Goal: Task Accomplishment & Management: Manage account settings

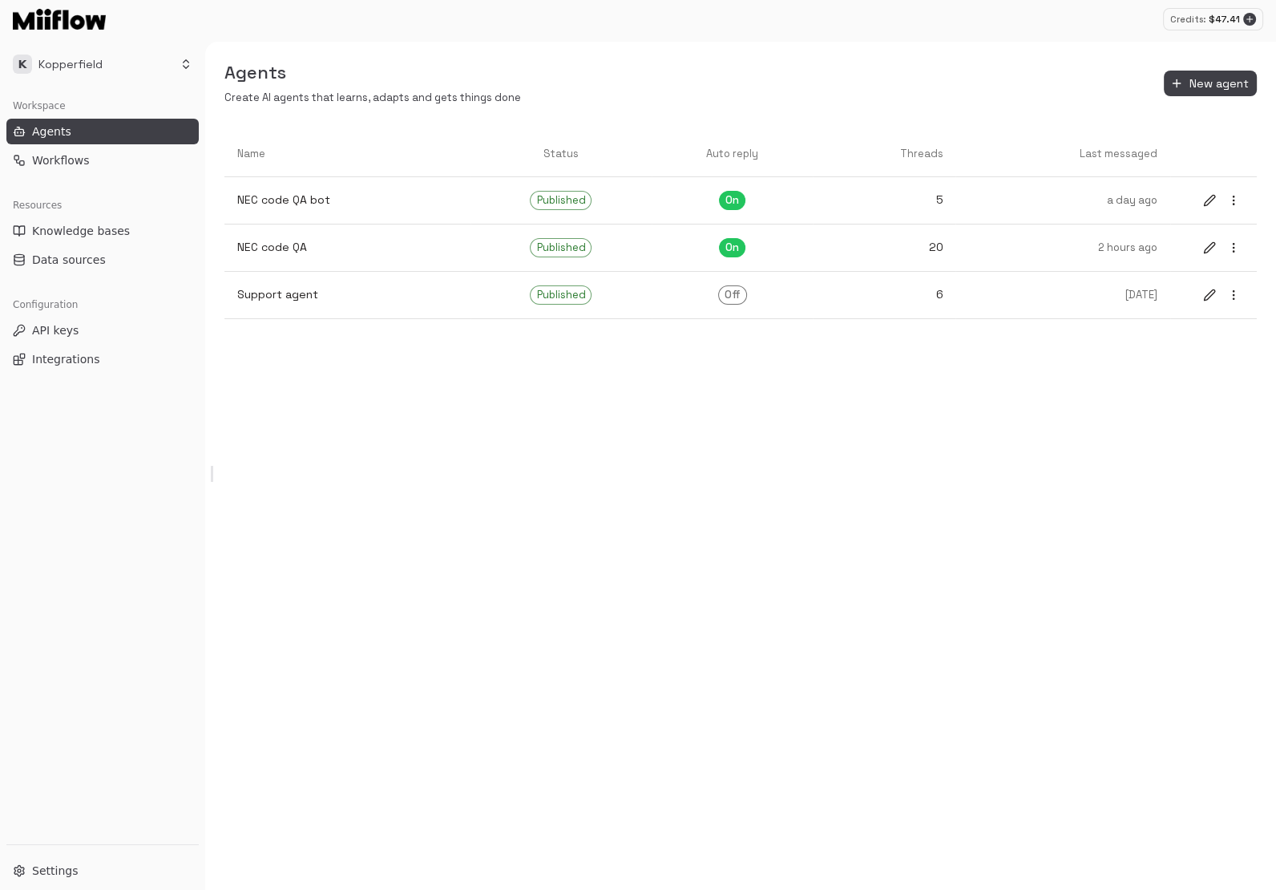
click at [868, 508] on div "Agents Create AI agents that learns, adapts and gets things done New agent Name…" at bounding box center [740, 466] width 1071 height 848
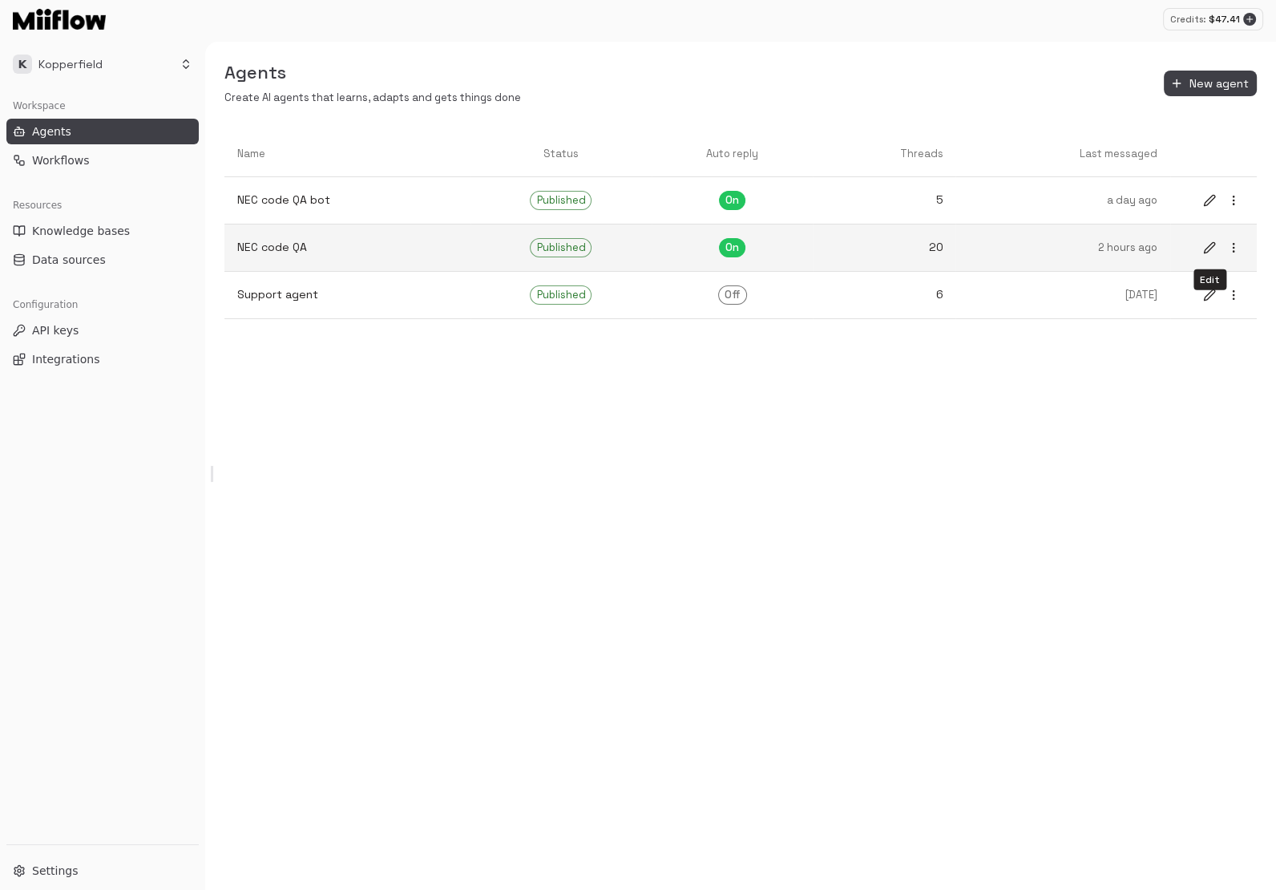
click at [868, 244] on icon "edit" at bounding box center [1209, 247] width 13 height 13
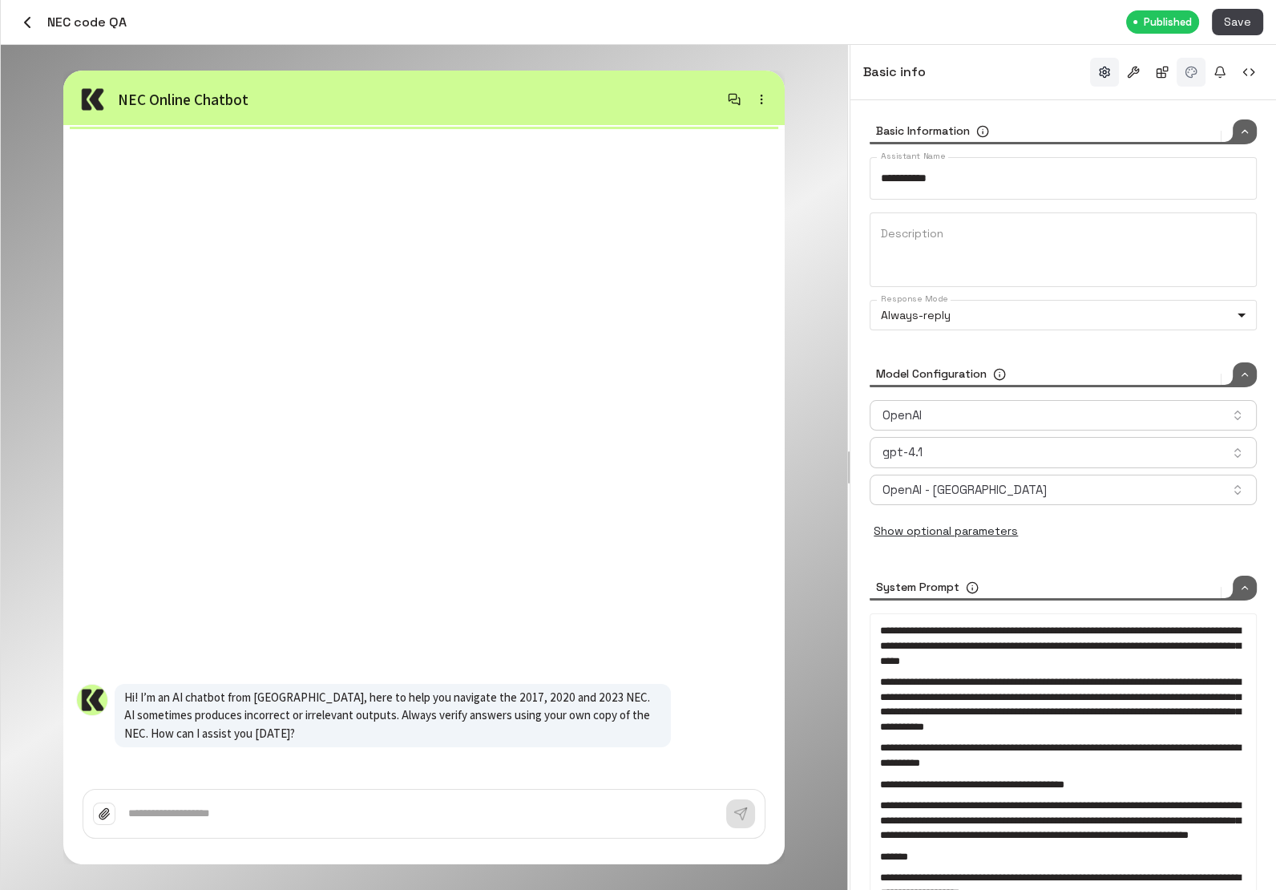
click at [868, 75] on button "button" at bounding box center [1191, 72] width 29 height 29
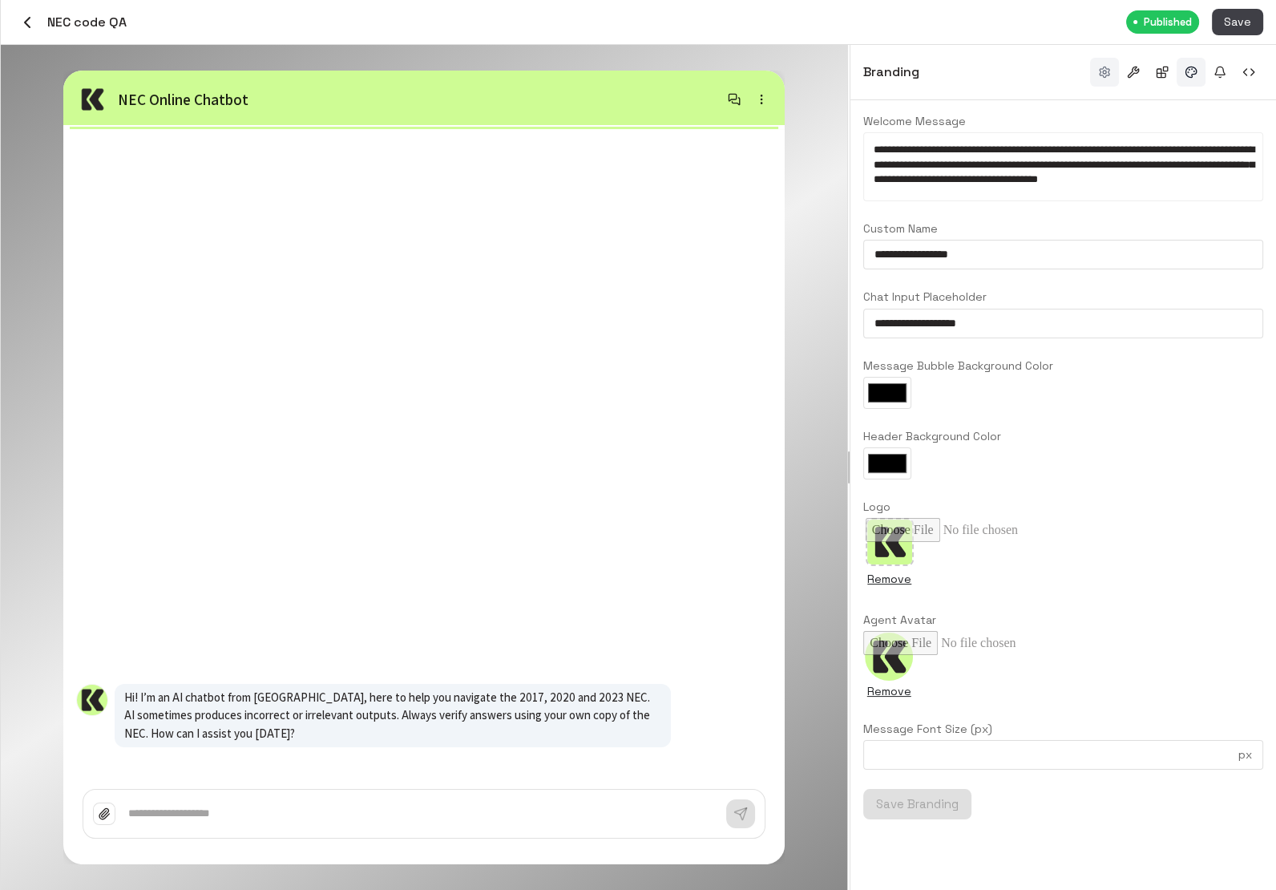
click at [868, 75] on button "button" at bounding box center [1104, 72] width 29 height 29
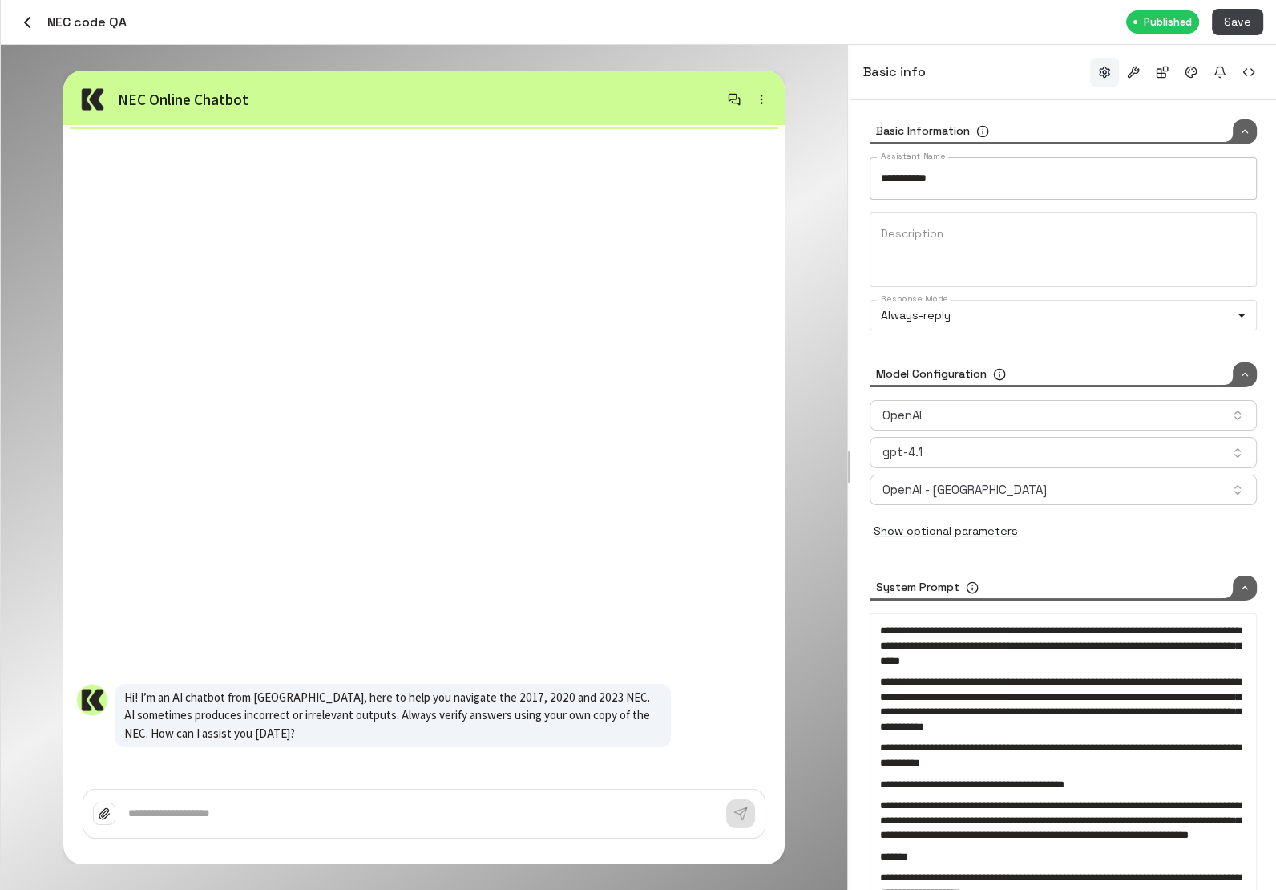
click at [868, 180] on input "**********" at bounding box center [1063, 178] width 387 height 42
type input "**********"
click at [868, 29] on button "Save" at bounding box center [1237, 22] width 51 height 26
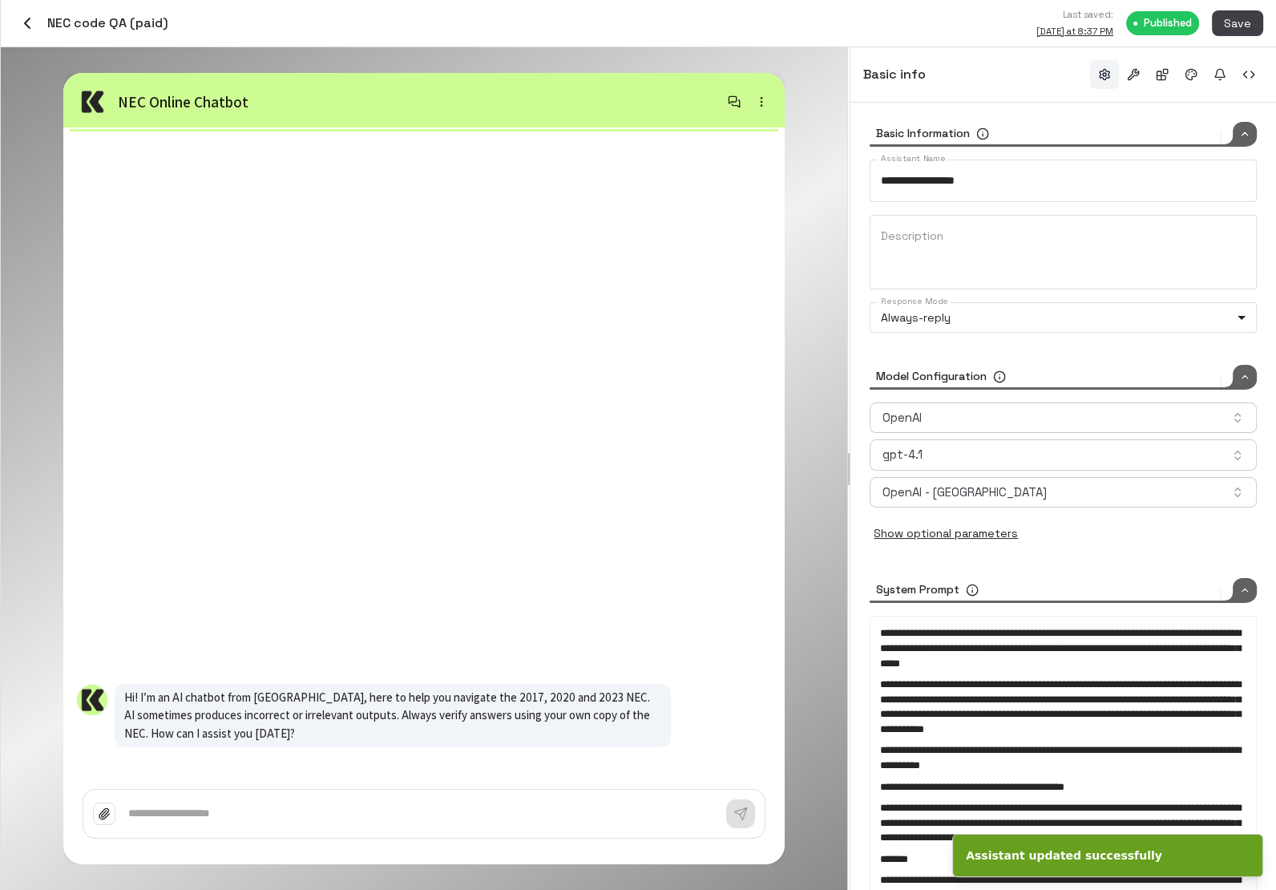
click at [27, 15] on icon "button" at bounding box center [27, 23] width 19 height 19
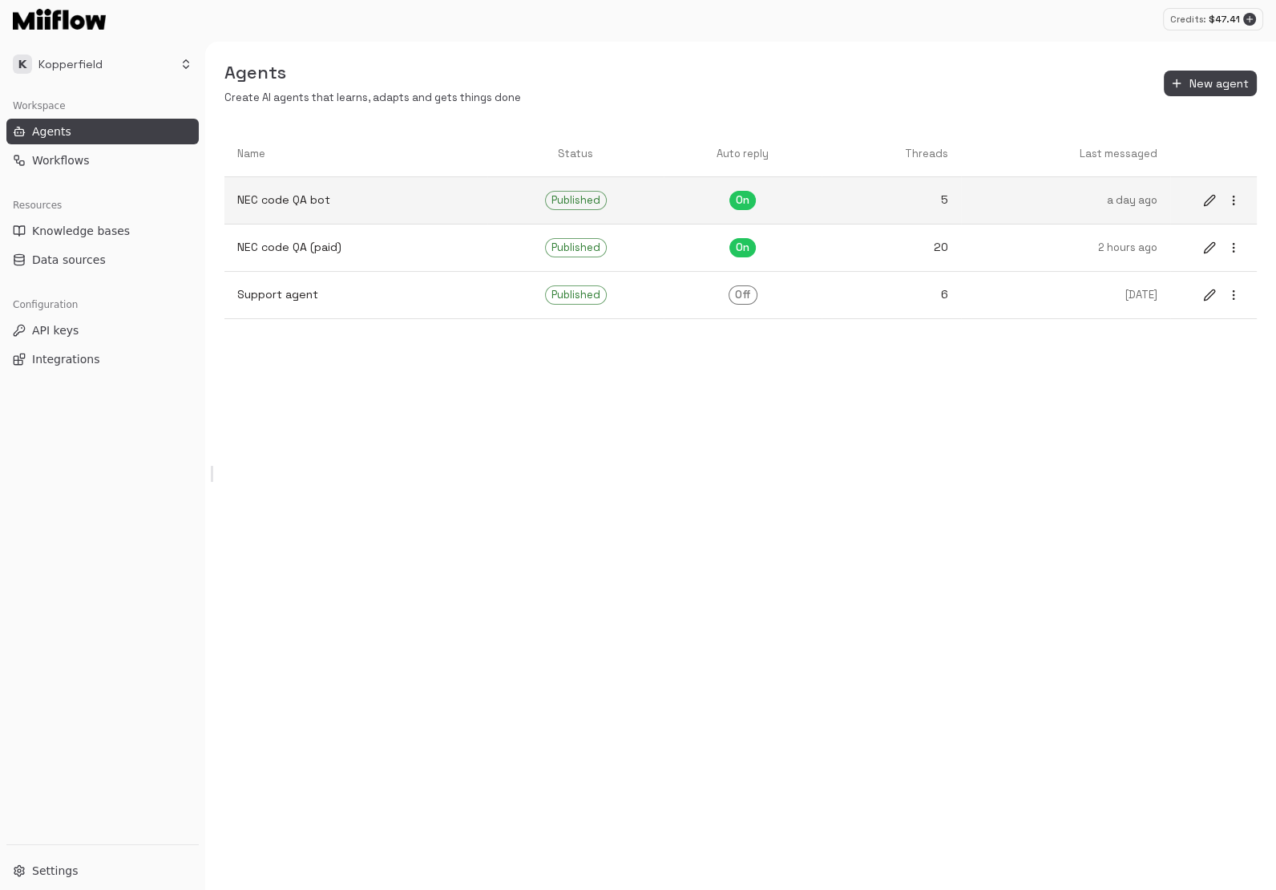
click at [868, 190] on link "5" at bounding box center [892, 200] width 140 height 42
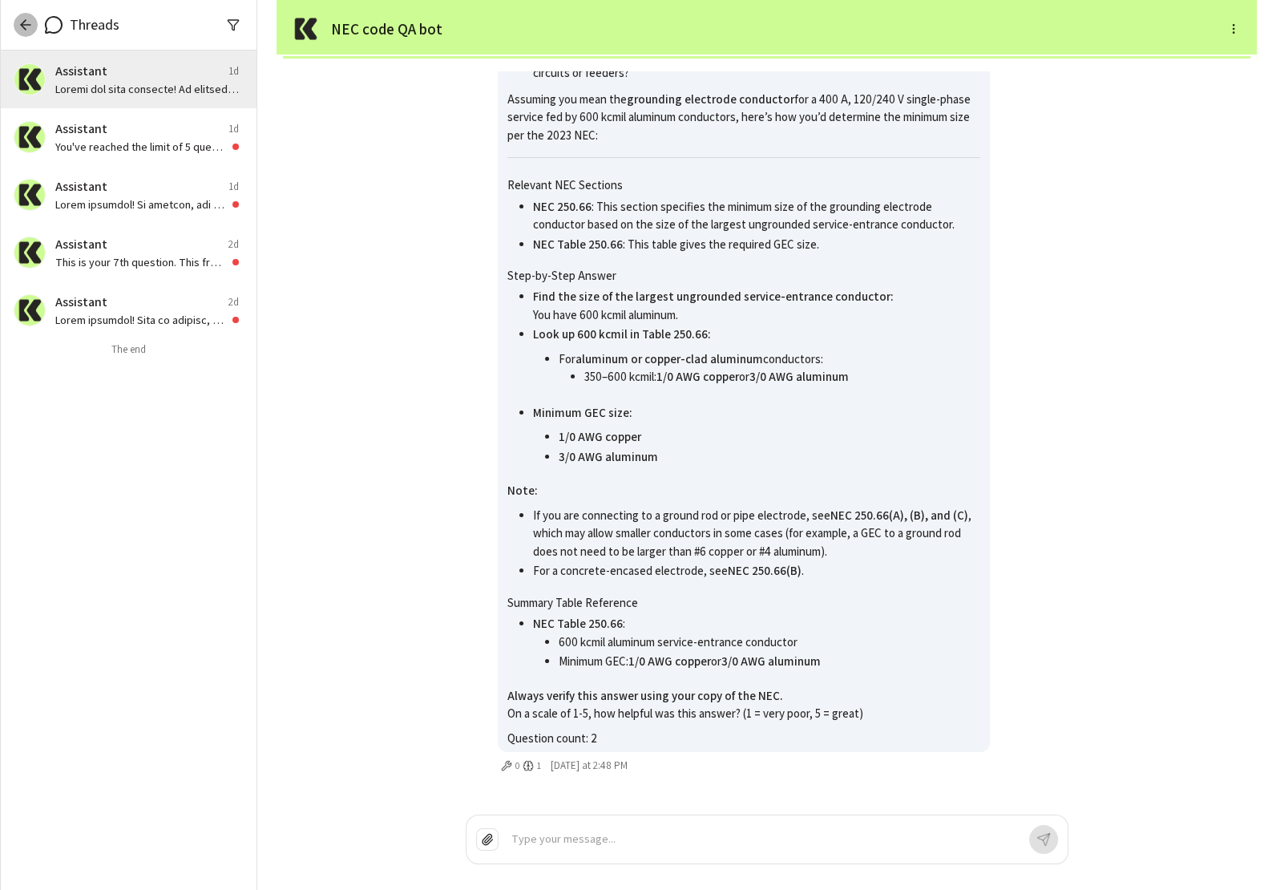
click at [18, 27] on icon "button" at bounding box center [26, 25] width 16 height 16
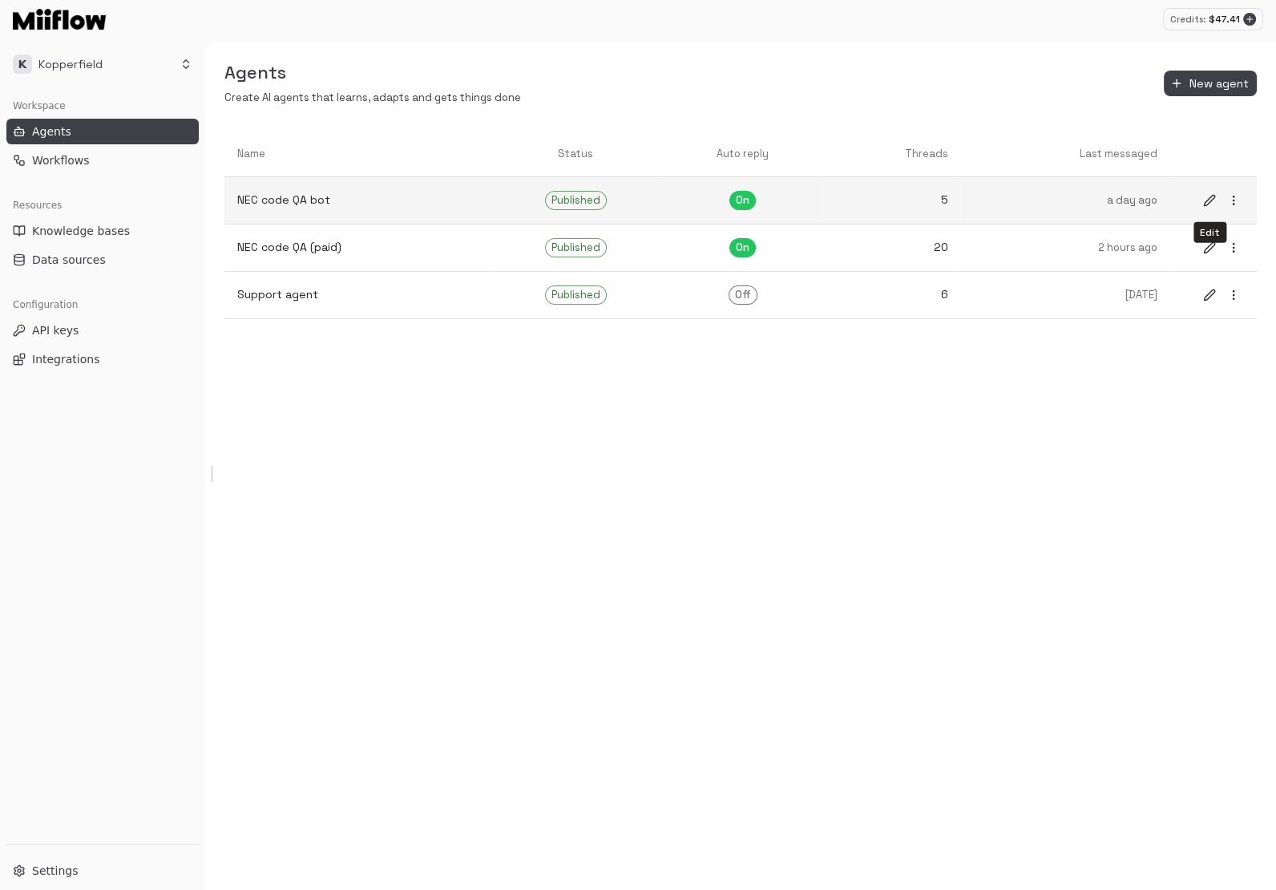
click at [868, 200] on icon "edit" at bounding box center [1209, 200] width 13 height 13
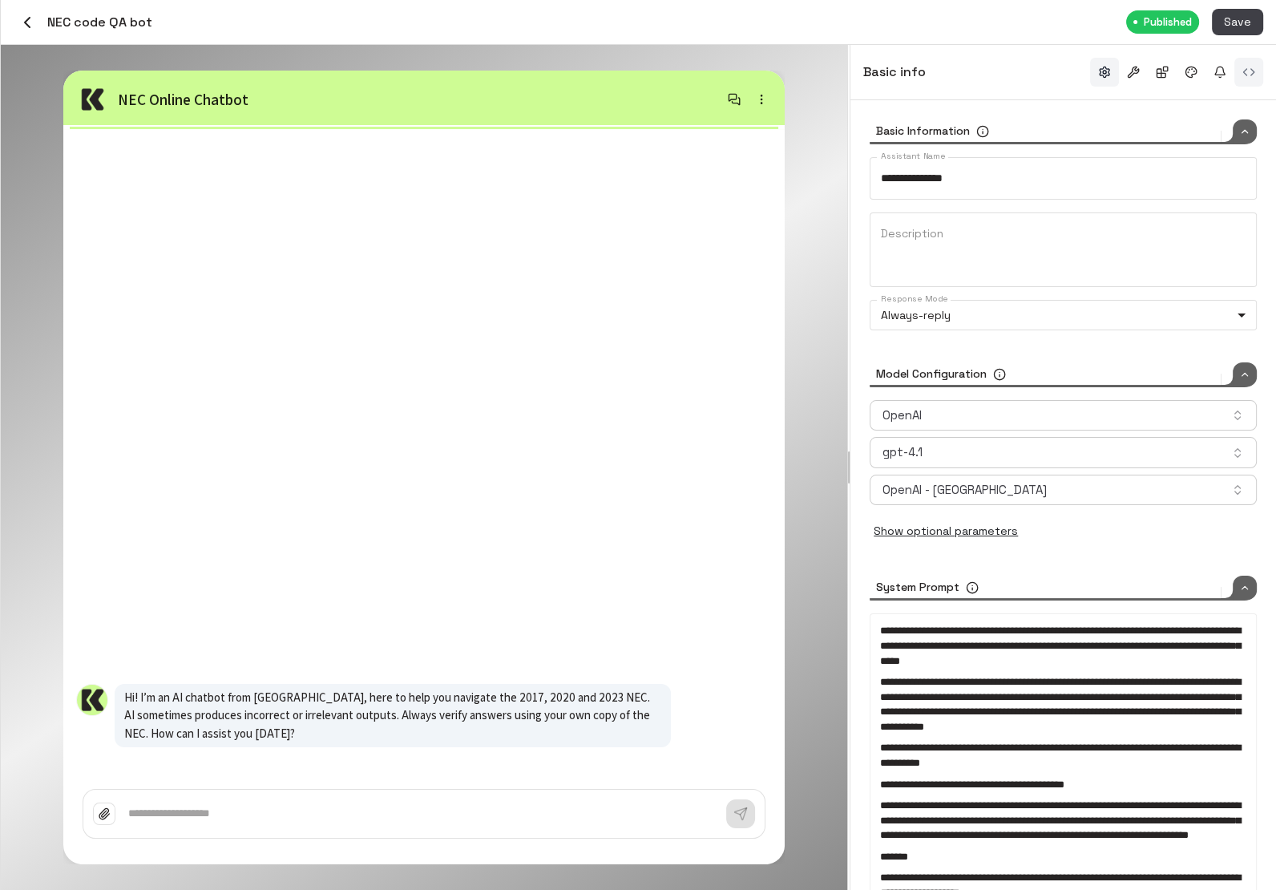
click at [868, 73] on button "button" at bounding box center [1249, 72] width 29 height 29
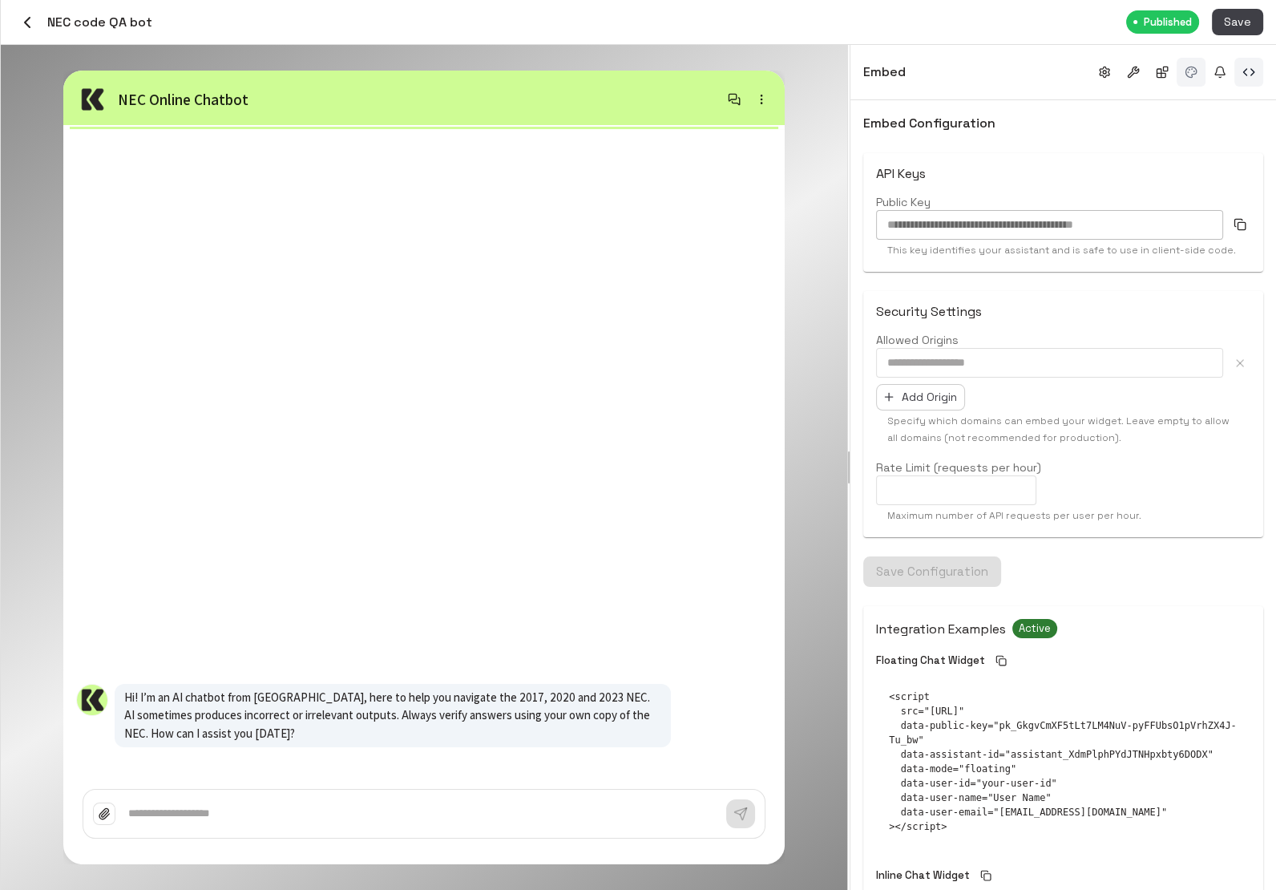
click at [868, 76] on button "button" at bounding box center [1191, 72] width 29 height 29
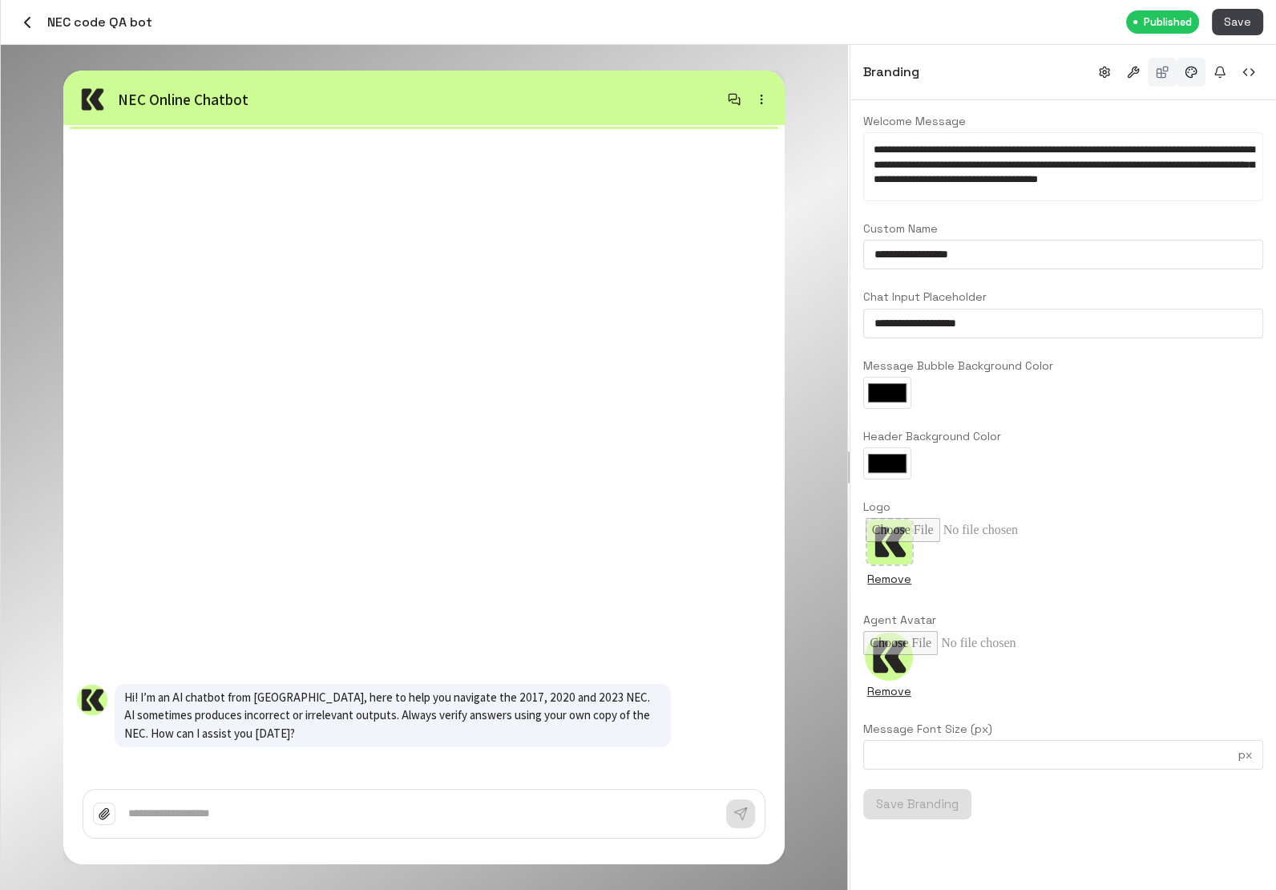
click at [868, 75] on button "button" at bounding box center [1162, 72] width 29 height 29
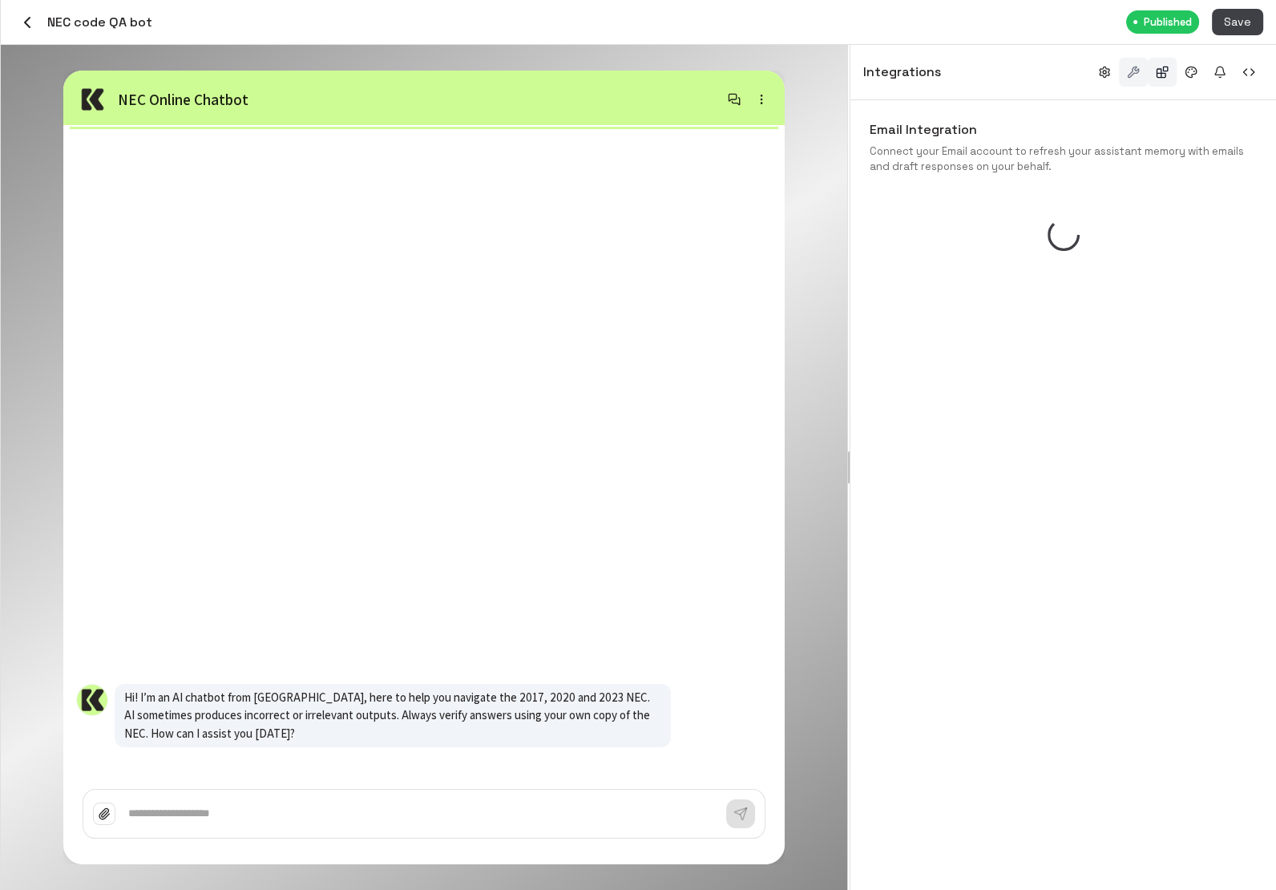
click at [868, 74] on button "button" at bounding box center [1133, 72] width 29 height 29
click at [868, 77] on button "button" at bounding box center [1104, 72] width 29 height 29
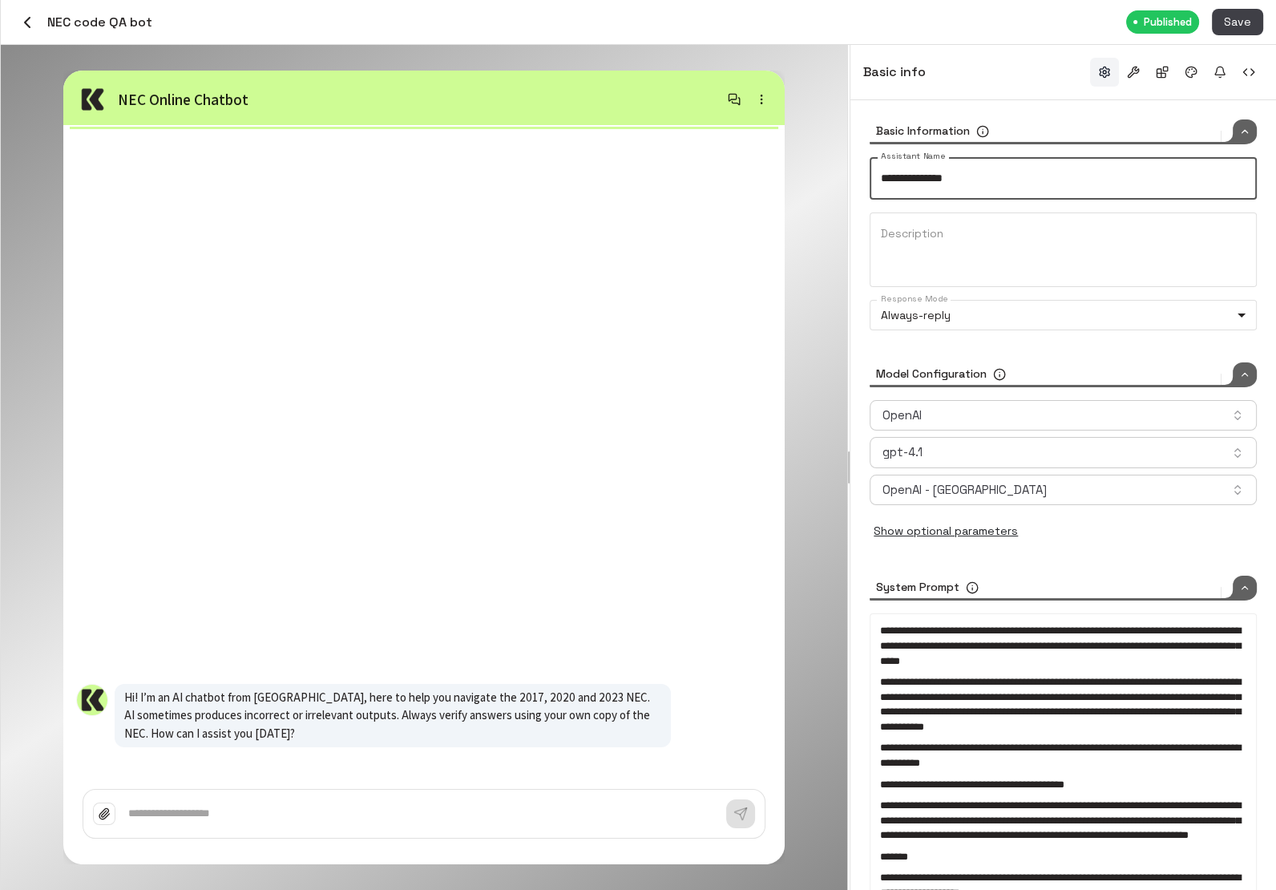
click at [868, 172] on input "**********" at bounding box center [1063, 178] width 387 height 42
type input "**********"
click at [868, 26] on button "Save" at bounding box center [1237, 22] width 51 height 26
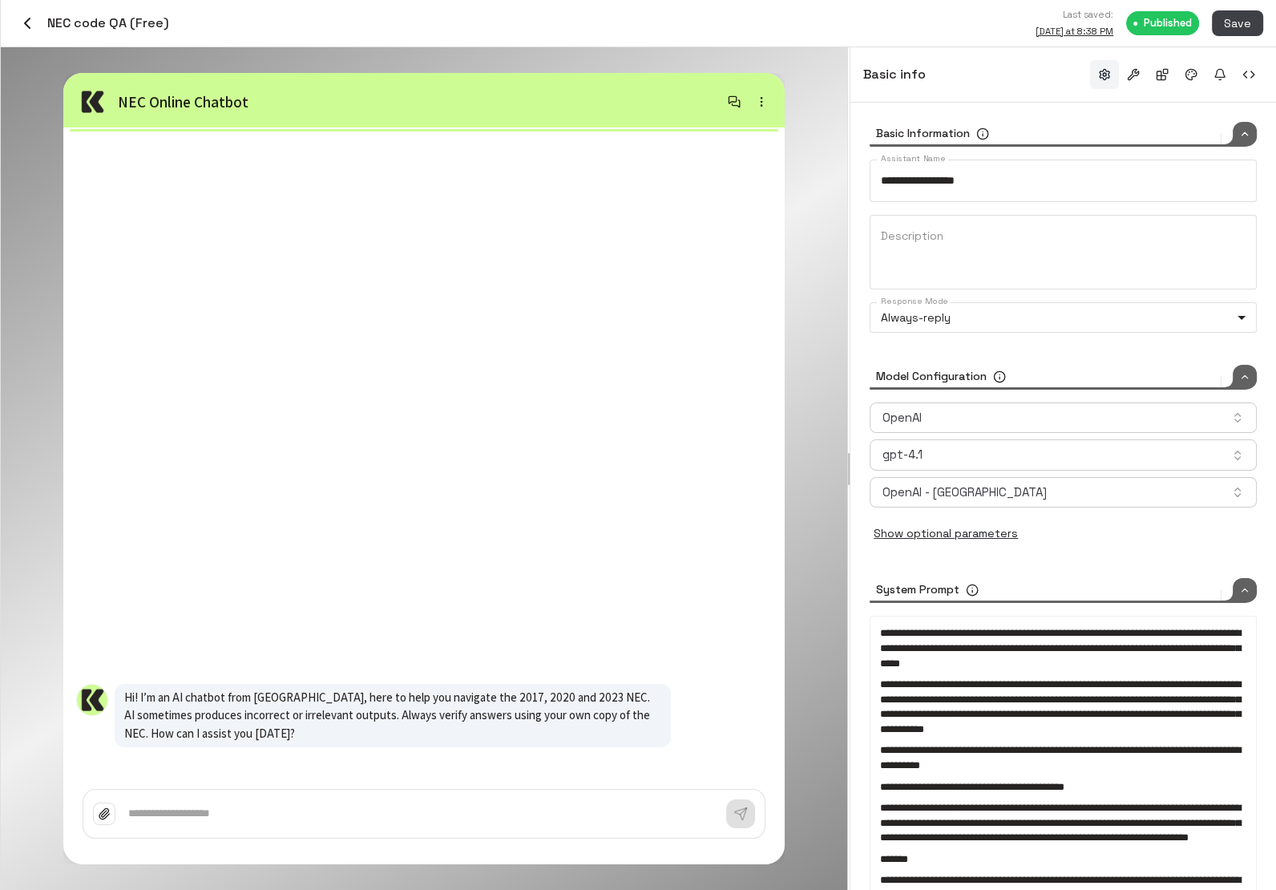
click at [18, 31] on icon "button" at bounding box center [27, 23] width 19 height 19
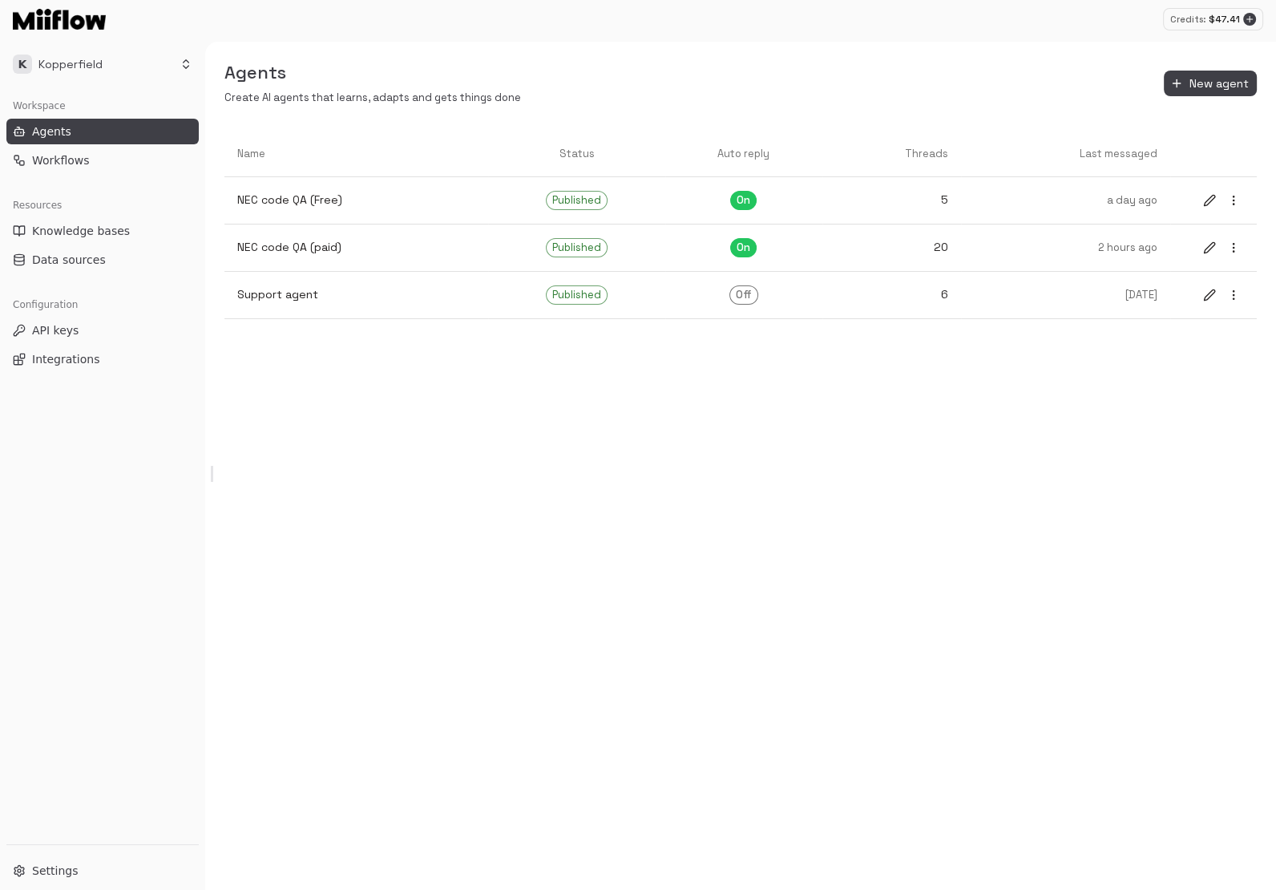
click at [652, 412] on div "Agents Create AI agents that learns, adapts and gets things done New agent Name…" at bounding box center [740, 466] width 1071 height 848
click at [105, 162] on button "Workflows" at bounding box center [102, 161] width 192 height 26
click at [103, 159] on button "Workflows" at bounding box center [102, 161] width 192 height 26
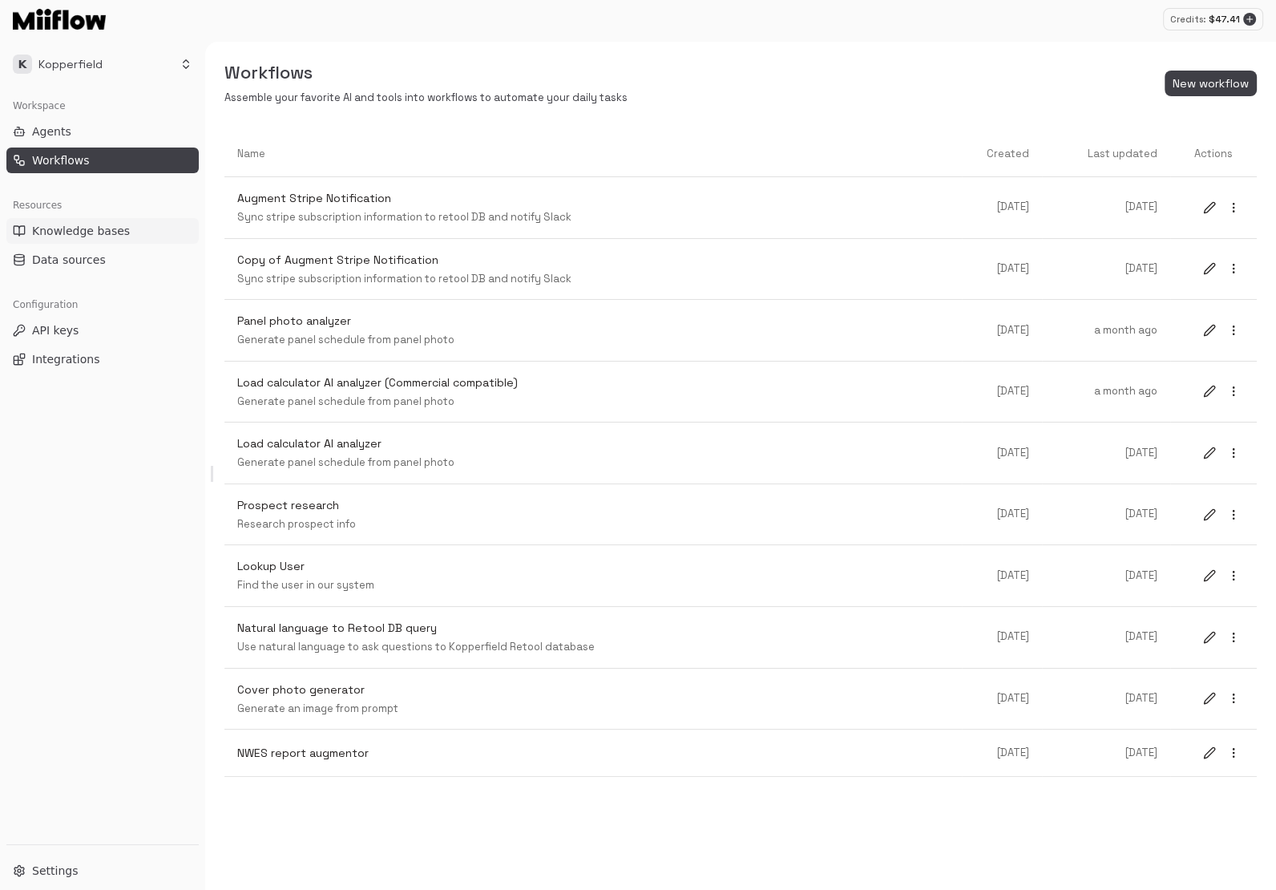
click at [87, 233] on span "Knowledge bases" at bounding box center [81, 231] width 98 height 16
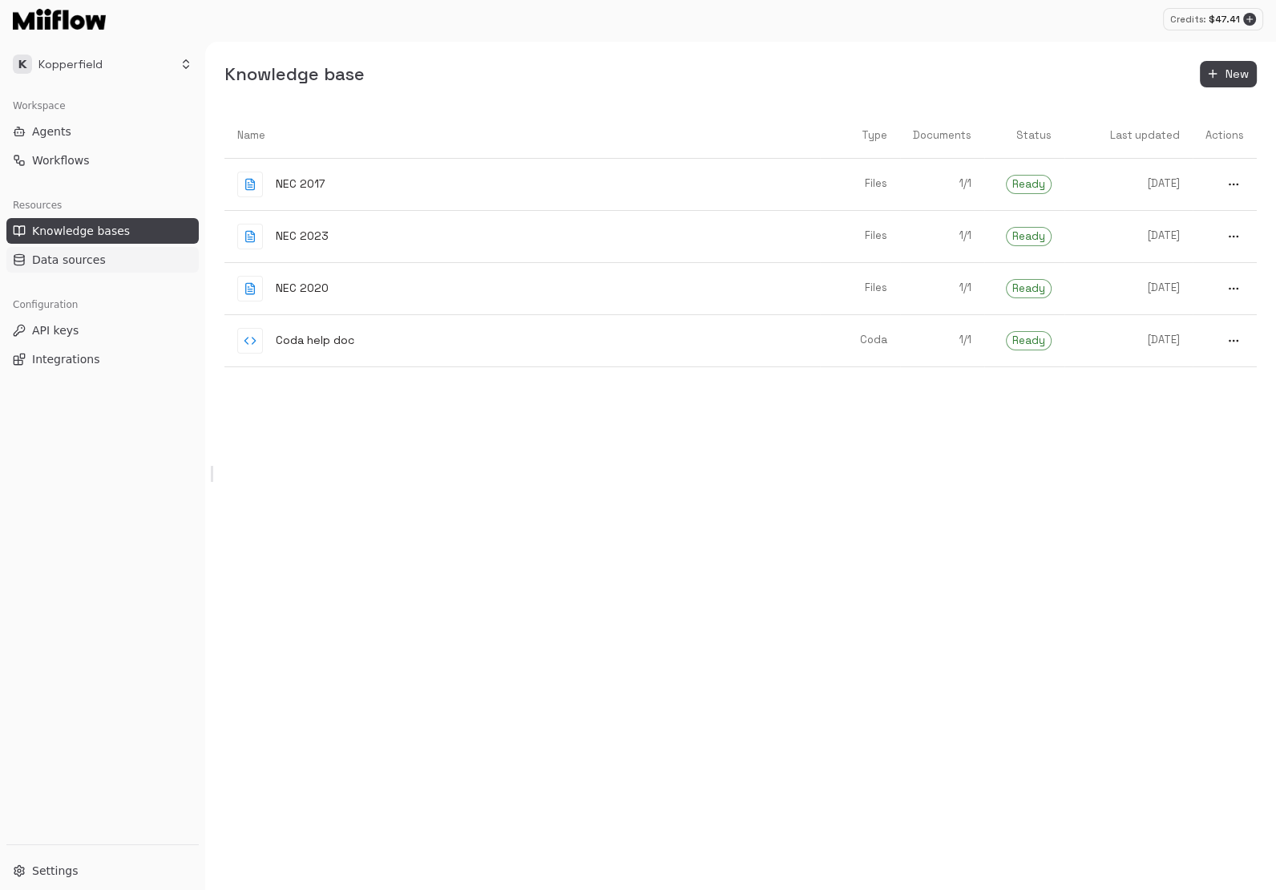
click at [82, 259] on span "Data sources" at bounding box center [69, 260] width 74 height 16
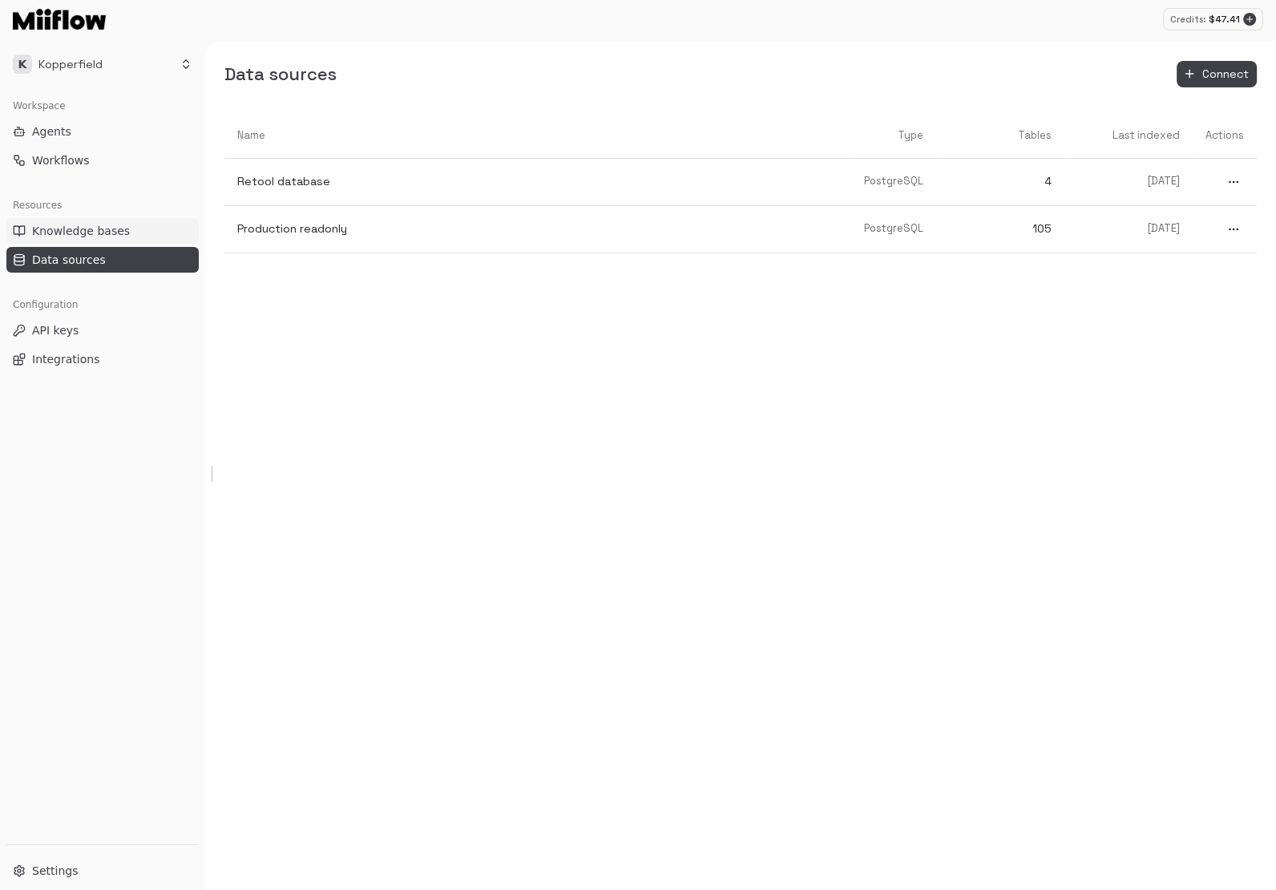
click at [96, 226] on span "Knowledge bases" at bounding box center [81, 231] width 98 height 16
